Goal: Information Seeking & Learning: Learn about a topic

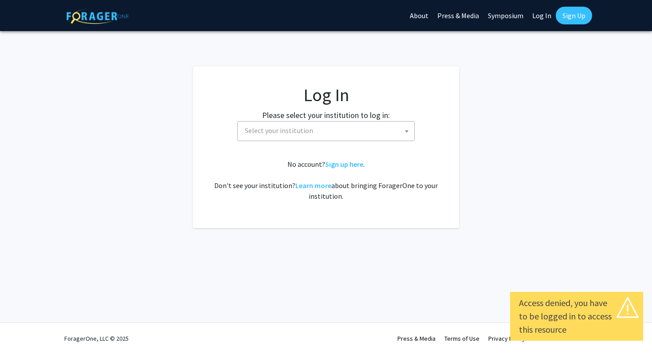
select select
click at [348, 136] on span "Select your institution" at bounding box center [327, 131] width 173 height 18
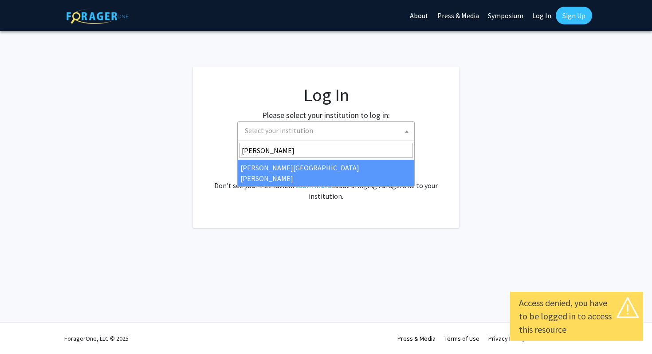
type input "[PERSON_NAME]"
select select "1"
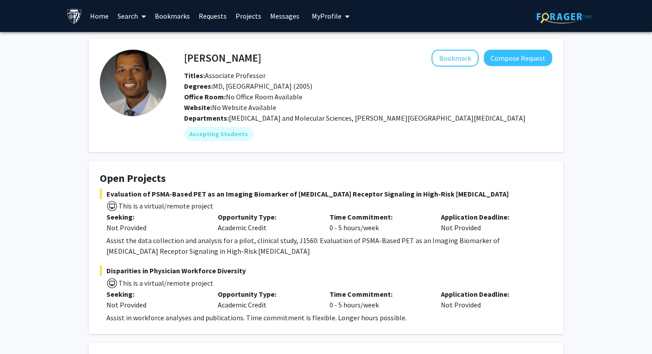
click at [143, 29] on span at bounding box center [142, 16] width 8 height 31
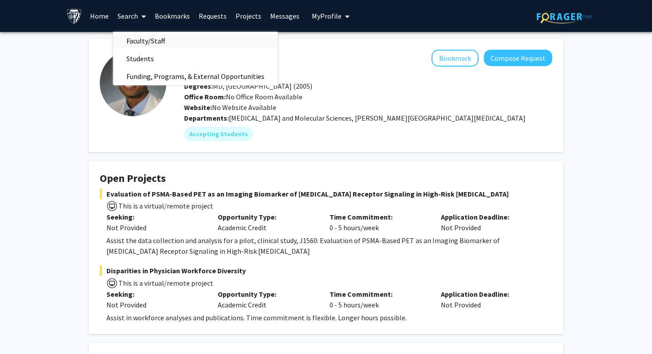
click at [142, 39] on span "Faculty/Staff" at bounding box center [145, 41] width 65 height 18
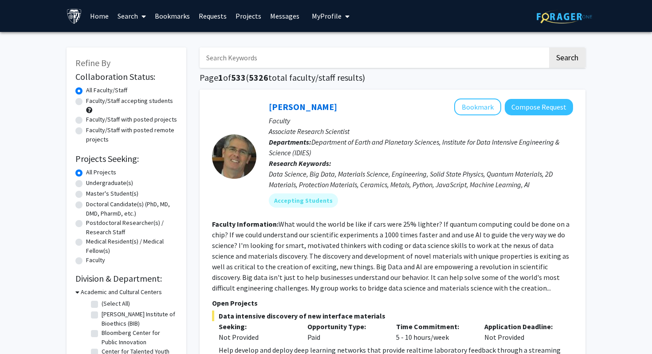
click at [86, 119] on label "Faculty/Staff with posted projects" at bounding box center [131, 119] width 91 height 9
click at [86, 119] on input "Faculty/Staff with posted projects" at bounding box center [89, 118] width 6 height 6
radio input "true"
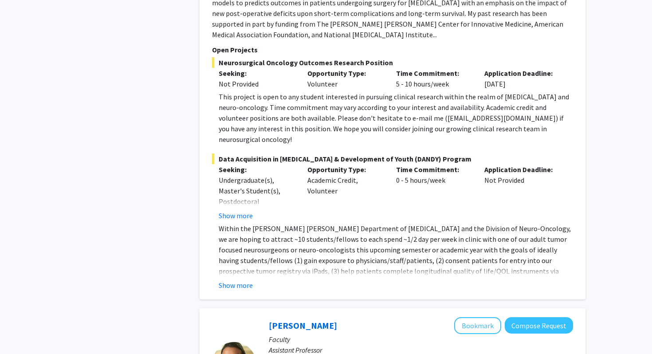
scroll to position [1794, 0]
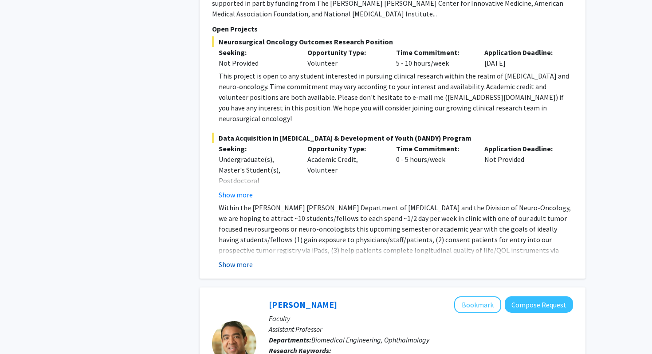
click at [238, 259] on button "Show more" at bounding box center [236, 264] width 34 height 11
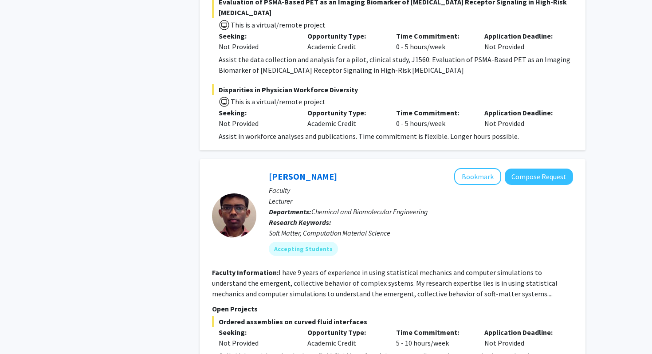
scroll to position [4657, 0]
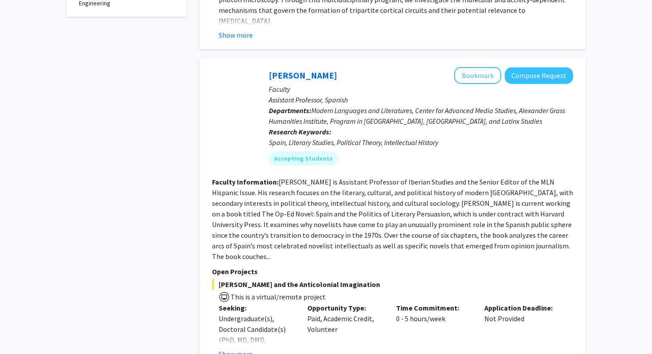
scroll to position [470, 0]
